Goal: Task Accomplishment & Management: Manage account settings

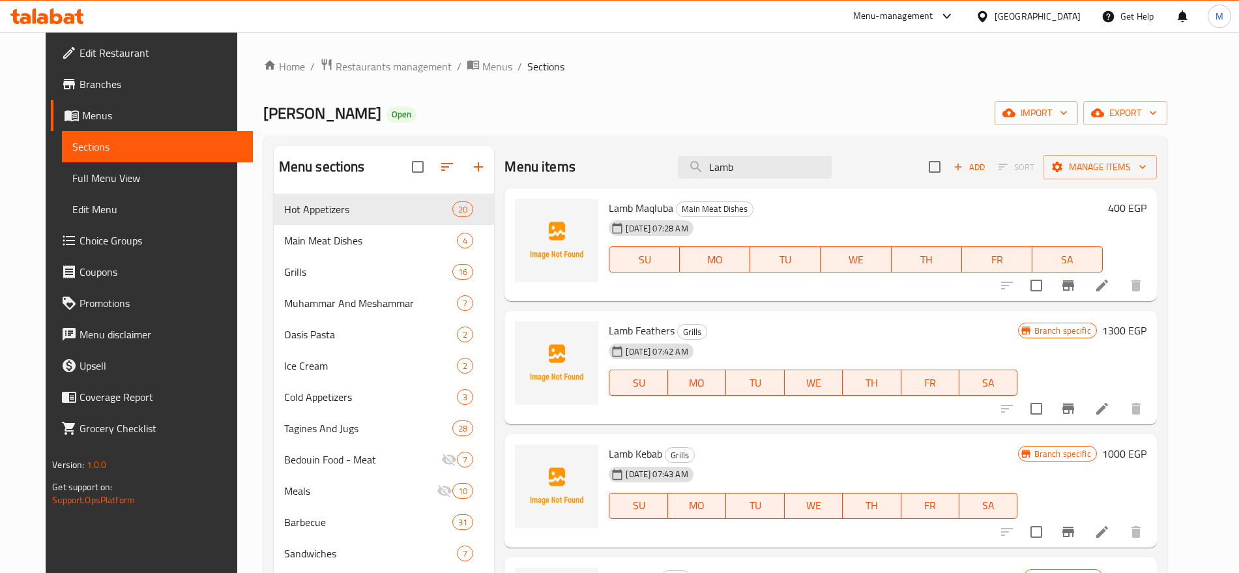
click at [367, 66] on span "Restaurants management" at bounding box center [394, 67] width 116 height 16
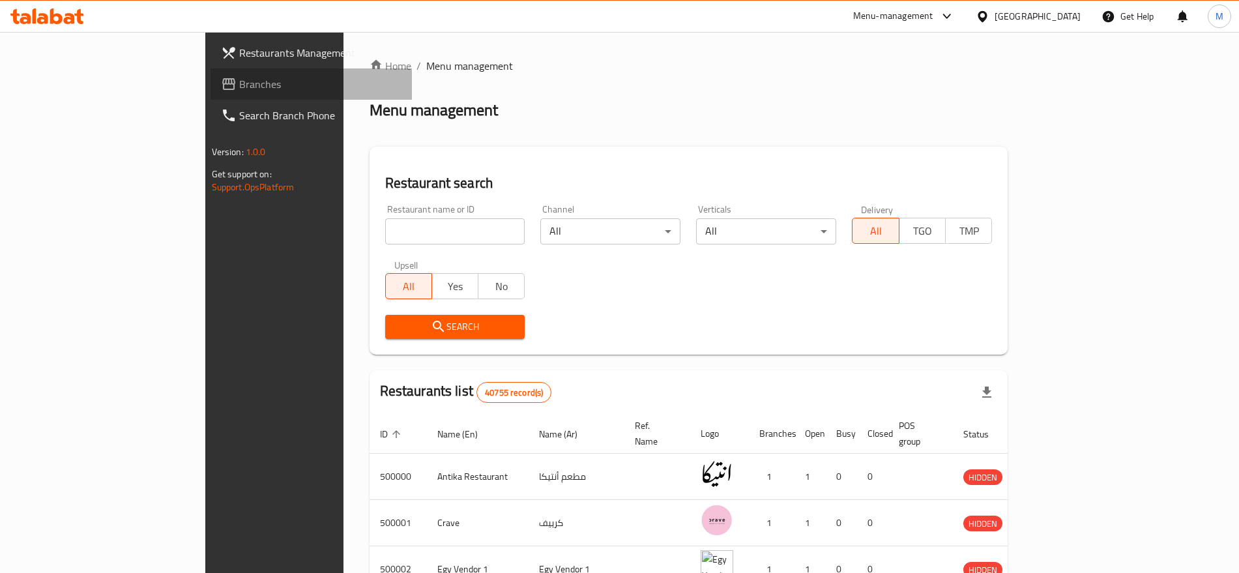
click at [239, 80] on span "Branches" at bounding box center [320, 84] width 162 height 16
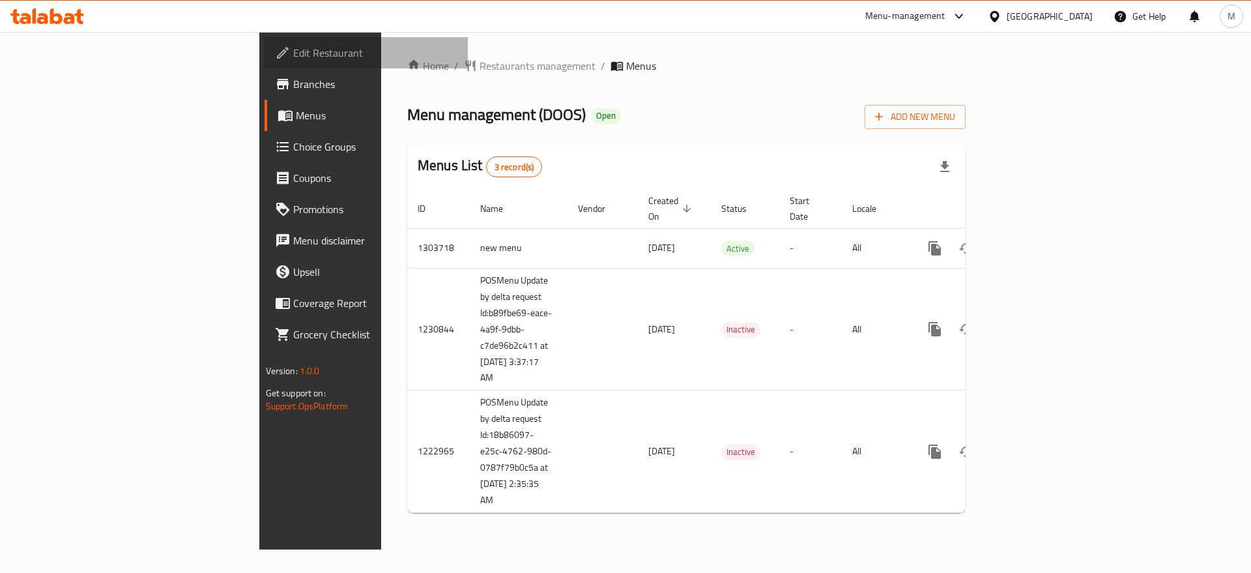
click at [293, 45] on span "Edit Restaurant" at bounding box center [375, 53] width 165 height 16
